Goal: Task Accomplishment & Management: Manage account settings

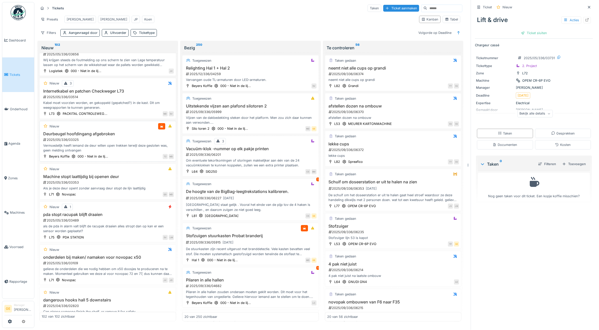
scroll to position [3857, 0]
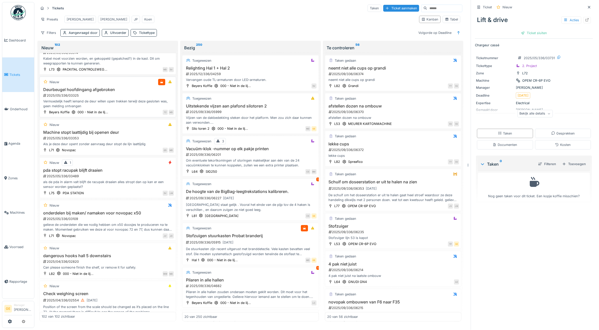
click at [112, 108] on div "Vermoedelijk heeft iemand de deur willen open trekken terwijl deze gesloten was…" at bounding box center [108, 104] width 132 height 10
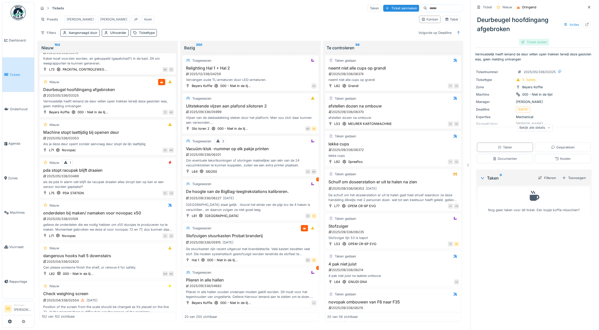
click at [538, 41] on div "Ticket sluiten" at bounding box center [534, 42] width 30 height 7
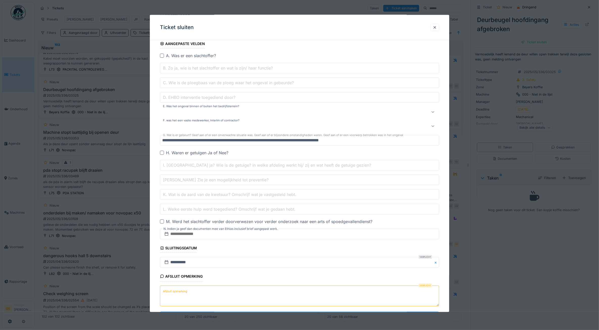
scroll to position [87, 0]
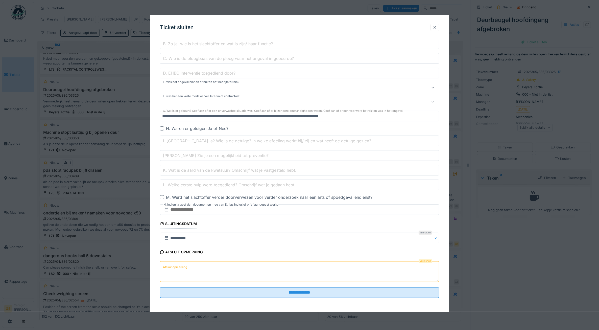
click at [195, 267] on textarea "Afsluit opmerking" at bounding box center [299, 271] width 279 height 21
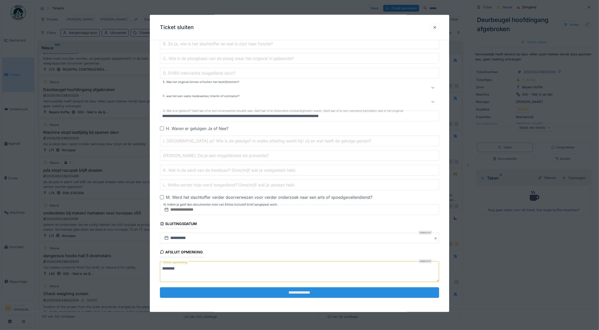
type textarea "********"
click at [270, 293] on input "**********" at bounding box center [299, 292] width 279 height 11
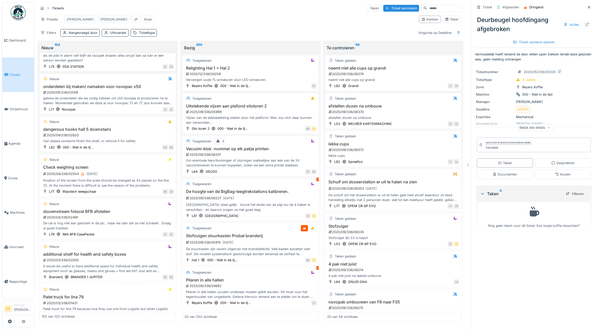
scroll to position [4015, 0]
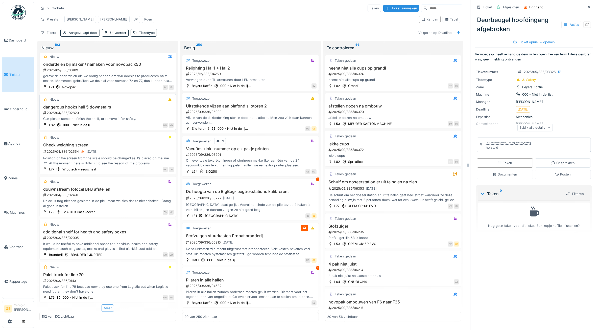
click at [118, 115] on div "2025/04/336/02820" at bounding box center [108, 112] width 131 height 5
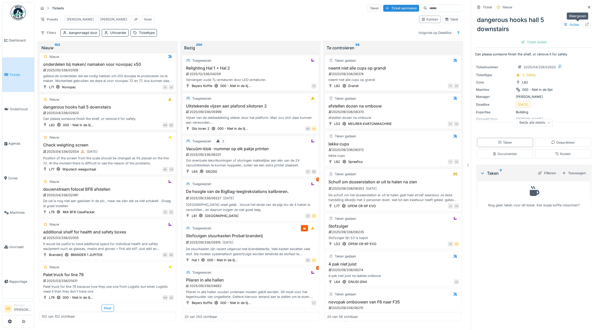
click at [585, 23] on icon at bounding box center [587, 24] width 4 height 3
click at [140, 219] on div "Nieuw additional shelf for health and safety boxes 2025/03/336/02005 It would b…" at bounding box center [107, 239] width 137 height 41
click at [134, 229] on h3 "additional shelf for health and safety boxes" at bounding box center [108, 231] width 132 height 5
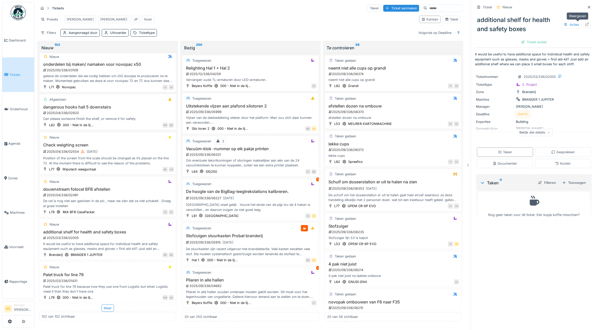
click at [585, 23] on icon at bounding box center [587, 24] width 4 height 3
click at [115, 272] on h3 "Palet truck for line 79" at bounding box center [108, 274] width 132 height 5
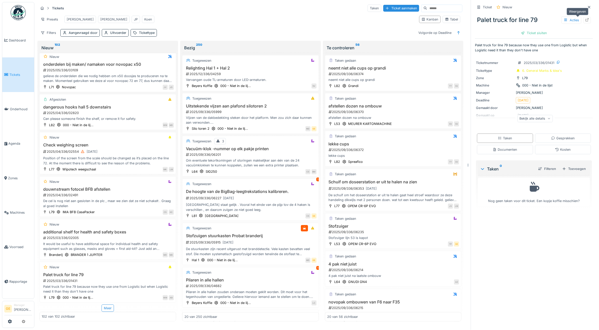
click at [585, 18] on icon at bounding box center [587, 19] width 4 height 3
click at [105, 304] on div "Meer" at bounding box center [108, 307] width 12 height 7
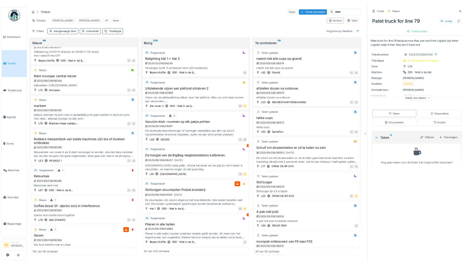
scroll to position [221, 0]
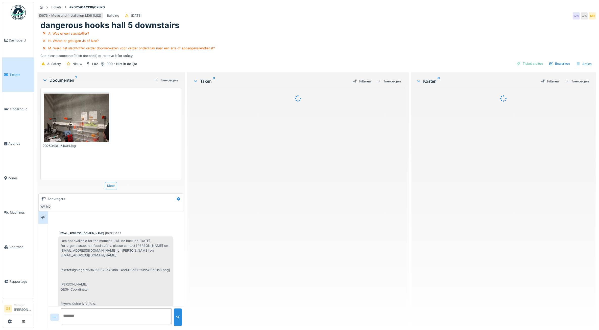
scroll to position [1192, 0]
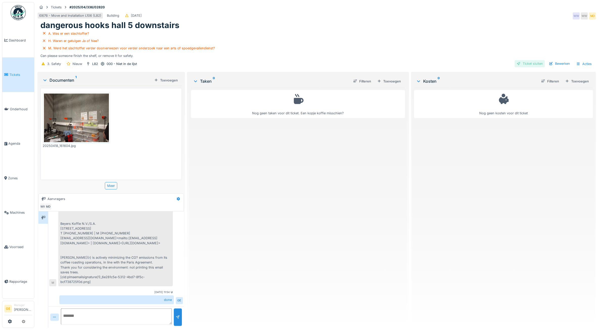
click at [530, 64] on div "Ticket sluiten" at bounding box center [529, 63] width 30 height 7
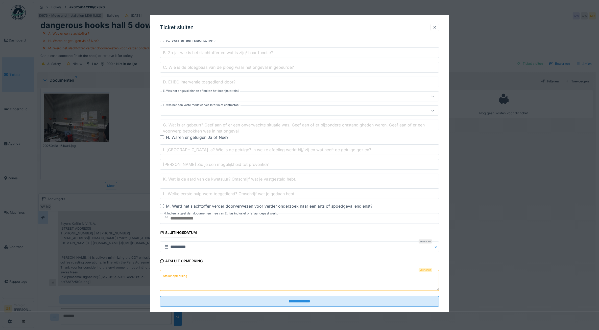
scroll to position [87, 0]
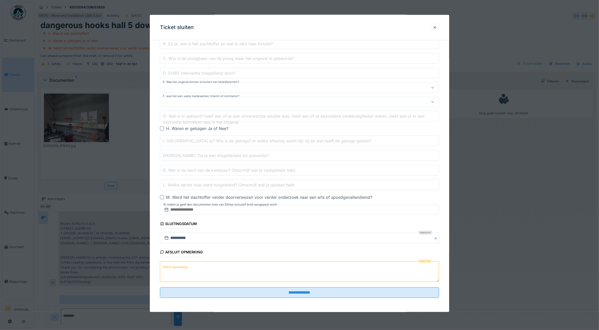
click at [177, 268] on label "Afsluit opmerking" at bounding box center [175, 266] width 26 height 6
click at [177, 268] on textarea "Afsluit opmerking" at bounding box center [299, 271] width 279 height 21
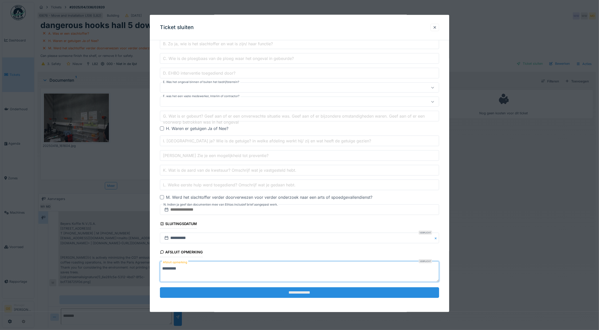
type textarea "*********"
click at [216, 292] on input "**********" at bounding box center [299, 292] width 279 height 11
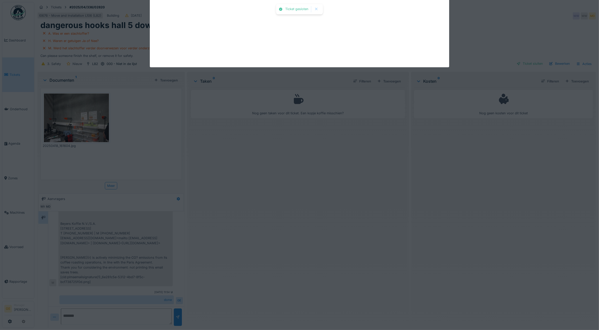
scroll to position [1212, 0]
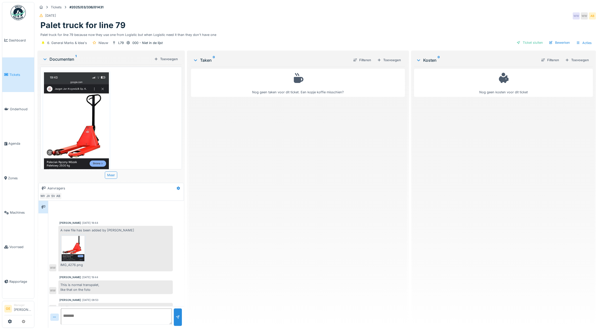
scroll to position [172, 0]
